Goal: Check status: Check status

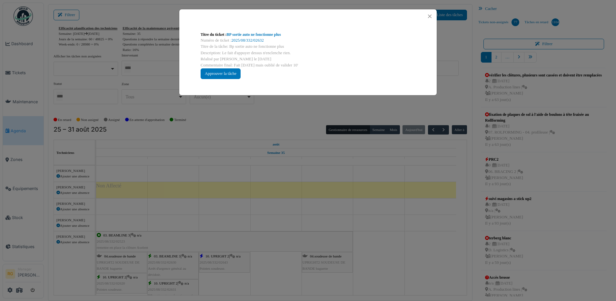
scroll to position [121, 0]
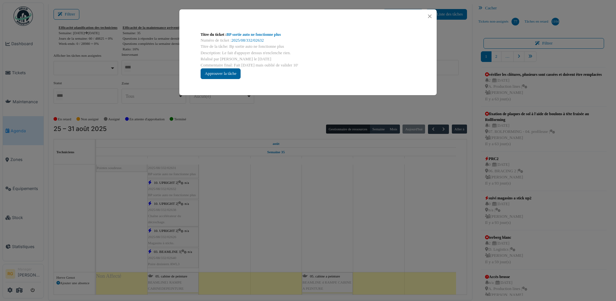
drag, startPoint x: 0, startPoint y: 0, endPoint x: 221, endPoint y: 74, distance: 233.1
click at [221, 74] on div "Approuver la tâche" at bounding box center [221, 73] width 40 height 11
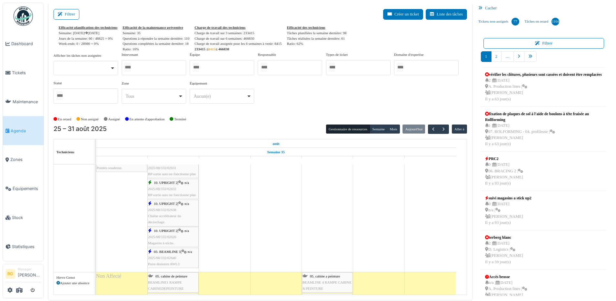
click at [168, 210] on span "2025/08/332/02638" at bounding box center [162, 210] width 28 height 4
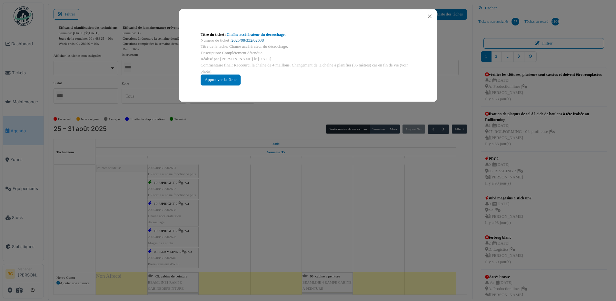
click at [246, 40] on link "2025/08/332/02638" at bounding box center [248, 40] width 32 height 5
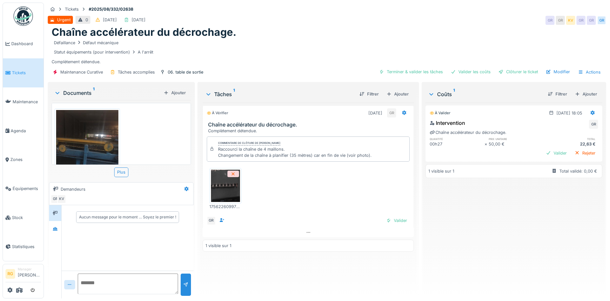
click at [80, 141] on img at bounding box center [87, 151] width 62 height 83
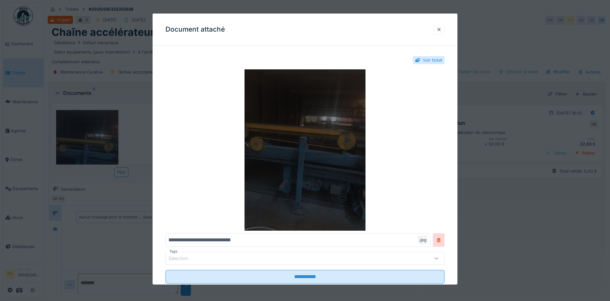
click at [323, 140] on img at bounding box center [306, 149] width 280 height 161
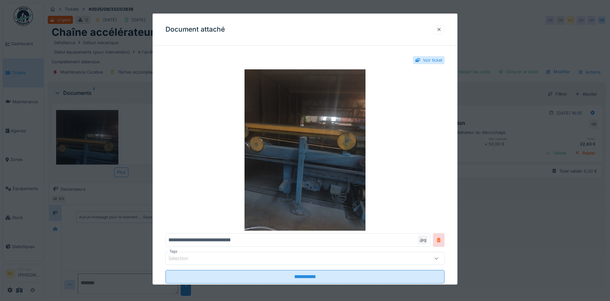
click at [442, 29] on div at bounding box center [439, 29] width 5 height 6
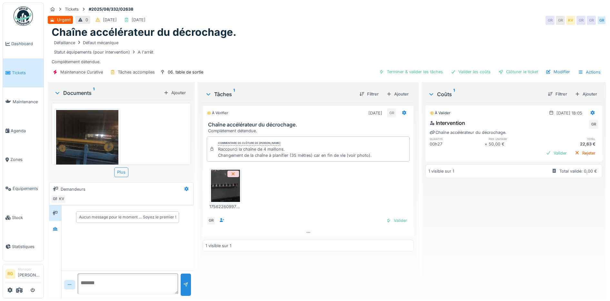
click at [218, 186] on img at bounding box center [225, 186] width 29 height 32
